Goal: Task Accomplishment & Management: Manage account settings

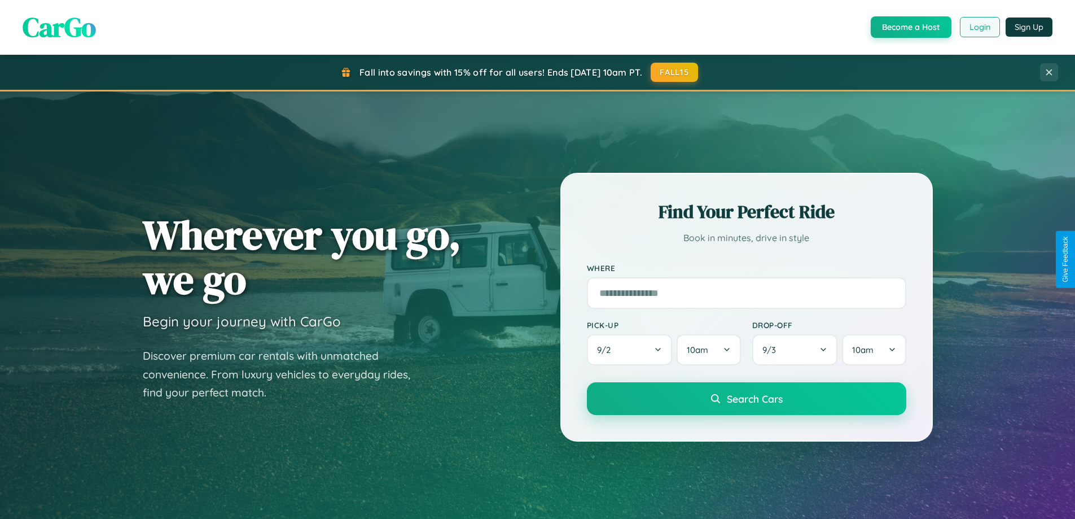
click at [979, 27] on button "Login" at bounding box center [980, 27] width 40 height 20
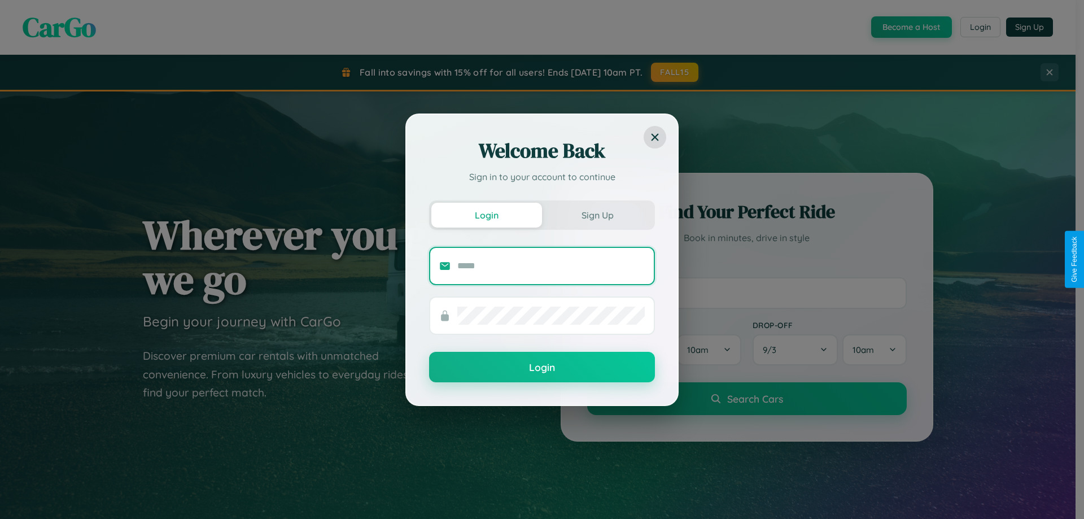
click at [551, 265] on input "text" at bounding box center [550, 266] width 187 height 18
type input "**********"
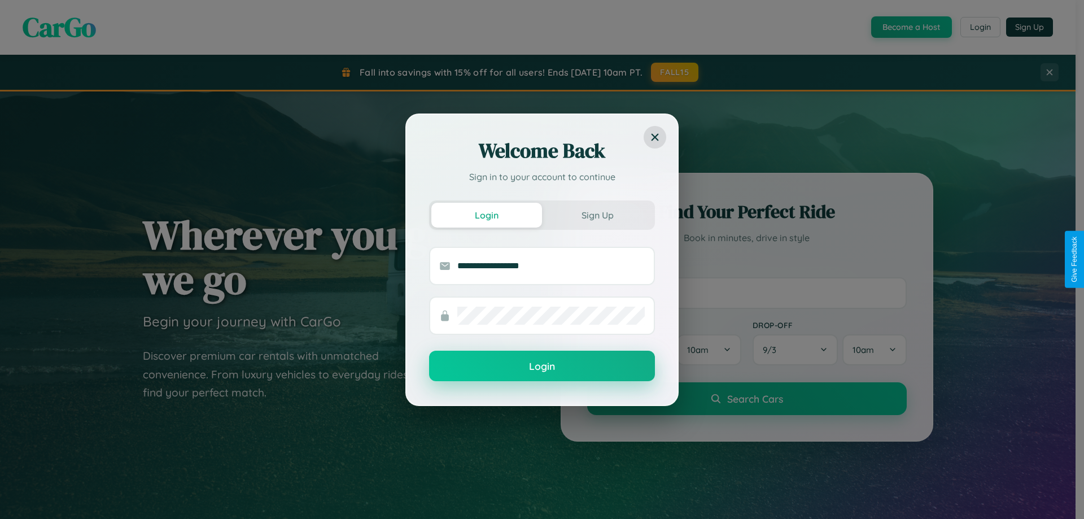
click at [542, 366] on button "Login" at bounding box center [542, 366] width 226 height 30
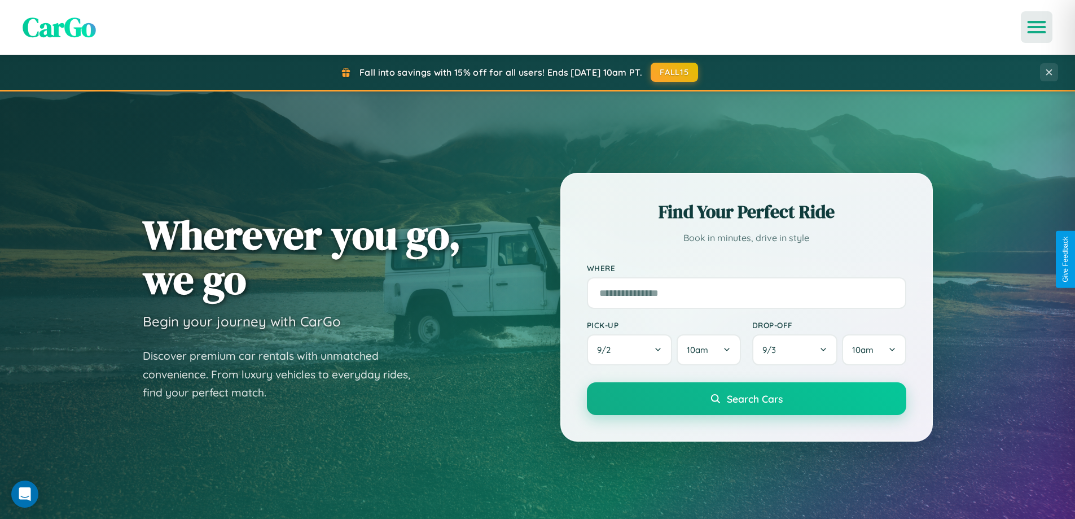
click at [1037, 27] on icon "Open menu" at bounding box center [1037, 27] width 16 height 10
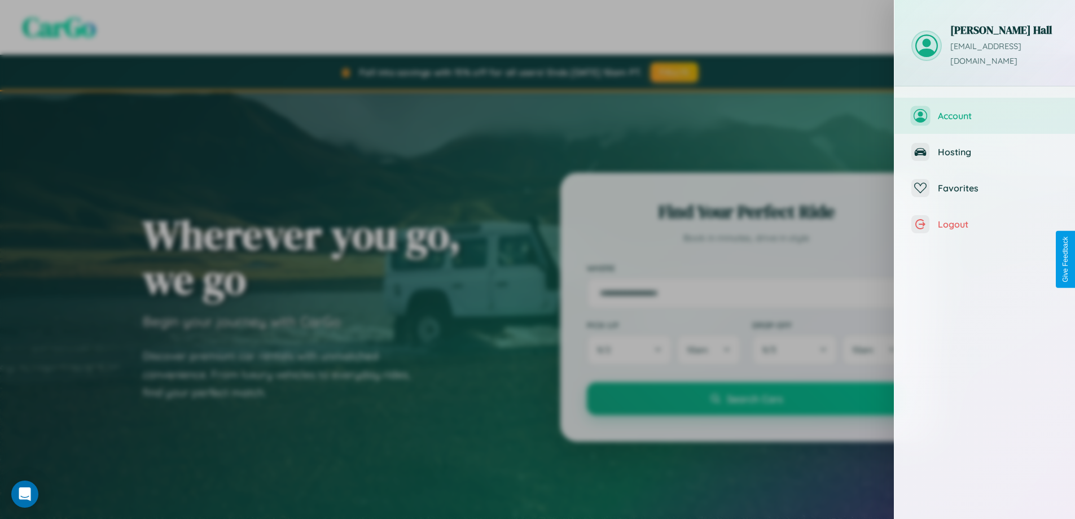
click at [985, 110] on span "Account" at bounding box center [998, 115] width 120 height 11
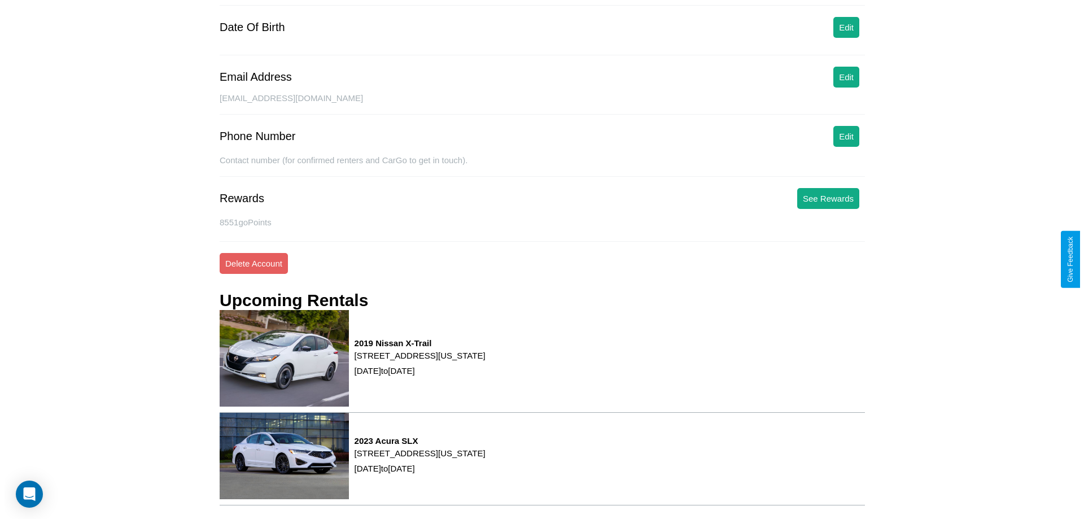
scroll to position [143, 0]
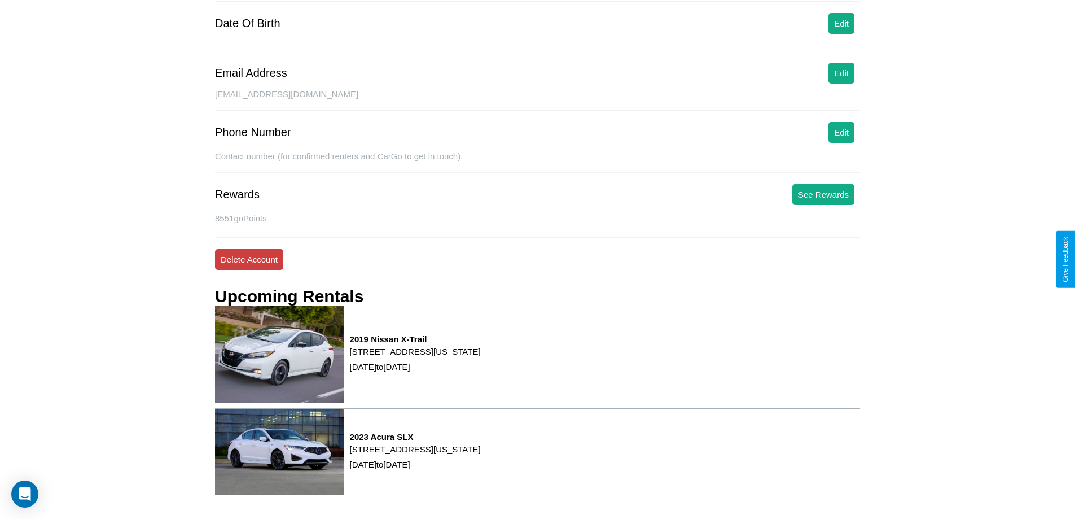
click at [249, 259] on button "Delete Account" at bounding box center [249, 259] width 68 height 21
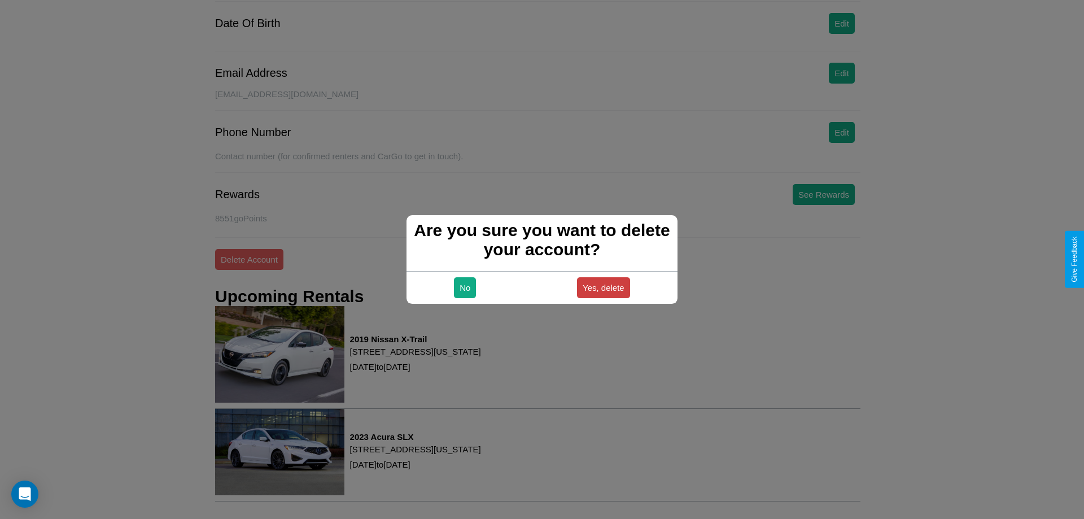
click at [603, 287] on button "Yes, delete" at bounding box center [603, 287] width 53 height 21
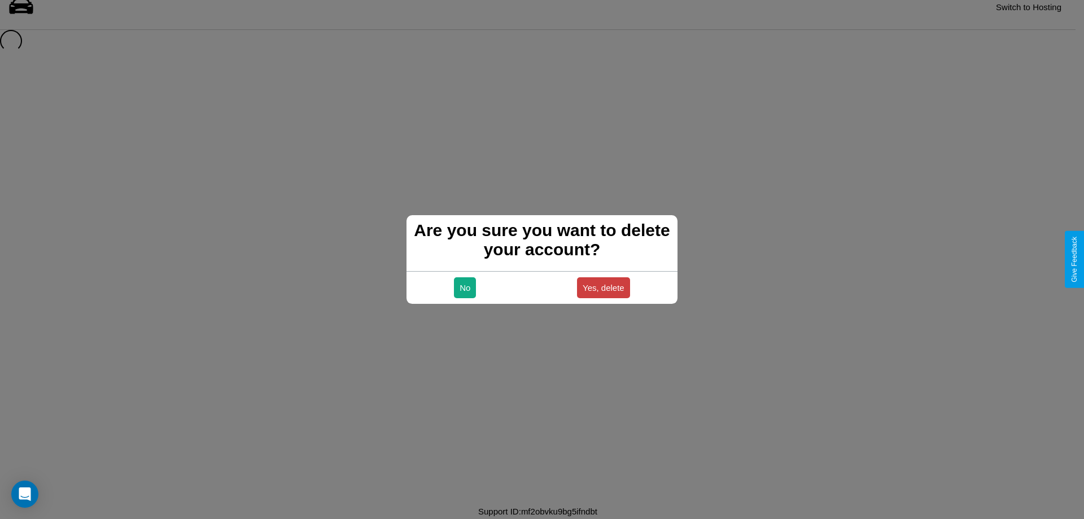
scroll to position [15, 0]
